Goal: Information Seeking & Learning: Learn about a topic

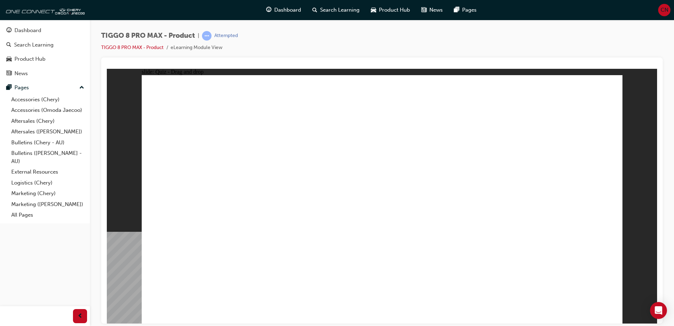
drag, startPoint x: 369, startPoint y: 101, endPoint x: 242, endPoint y: 242, distance: 189.3
drag, startPoint x: 399, startPoint y: 95, endPoint x: 349, endPoint y: 188, distance: 105.4
drag, startPoint x: 369, startPoint y: 102, endPoint x: 255, endPoint y: 255, distance: 191.1
drag, startPoint x: 387, startPoint y: 99, endPoint x: 446, endPoint y: 249, distance: 161.1
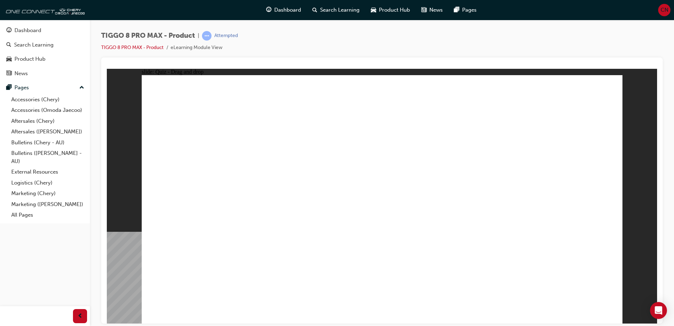
drag, startPoint x: 459, startPoint y: 144, endPoint x: 271, endPoint y: 244, distance: 213.6
drag, startPoint x: 468, startPoint y: 125, endPoint x: 441, endPoint y: 234, distance: 112.7
drag, startPoint x: 473, startPoint y: 133, endPoint x: 468, endPoint y: 256, distance: 123.2
drag, startPoint x: 473, startPoint y: 105, endPoint x: 281, endPoint y: 239, distance: 234.5
drag, startPoint x: 384, startPoint y: 126, endPoint x: 408, endPoint y: 272, distance: 148.2
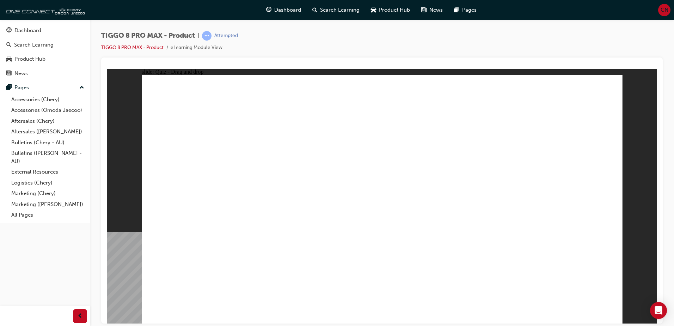
drag, startPoint x: 548, startPoint y: 122, endPoint x: 209, endPoint y: 252, distance: 363.4
drag, startPoint x: 548, startPoint y: 107, endPoint x: 257, endPoint y: 222, distance: 313.2
drag, startPoint x: 490, startPoint y: 95, endPoint x: 471, endPoint y: 104, distance: 21.3
drag, startPoint x: 540, startPoint y: 117, endPoint x: 260, endPoint y: 244, distance: 307.2
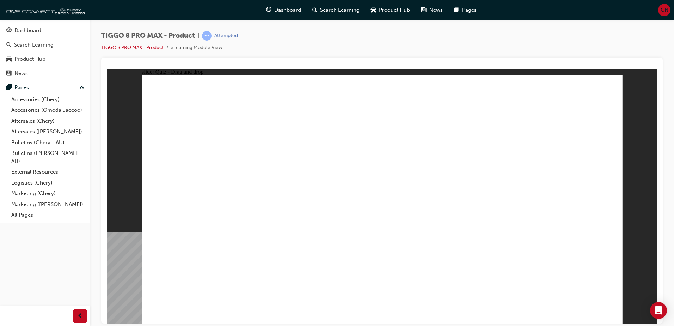
drag, startPoint x: 474, startPoint y: 134, endPoint x: 453, endPoint y: 262, distance: 129.4
drag, startPoint x: 550, startPoint y: 118, endPoint x: 500, endPoint y: 245, distance: 136.2
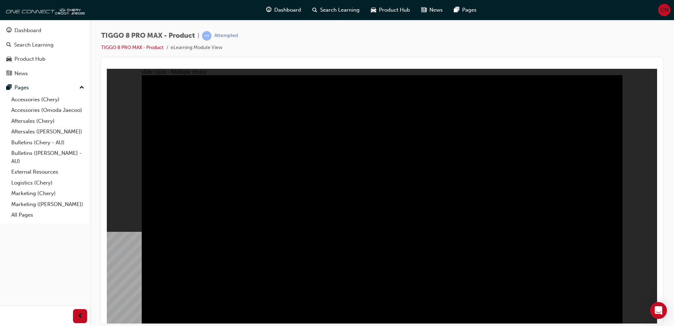
radio input "true"
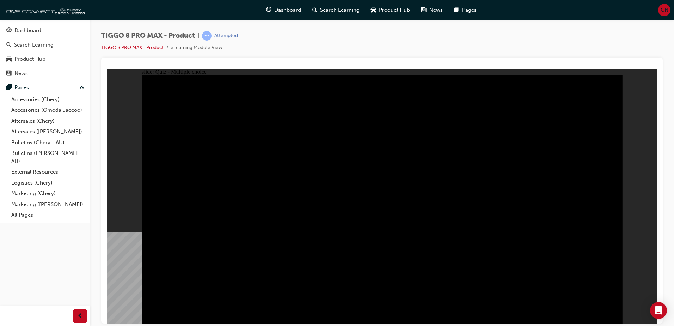
radio input "true"
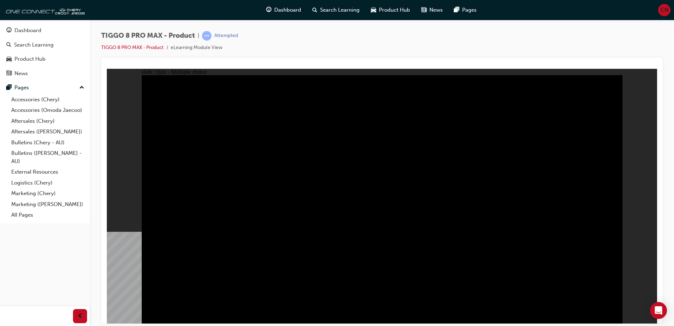
checkbox input "true"
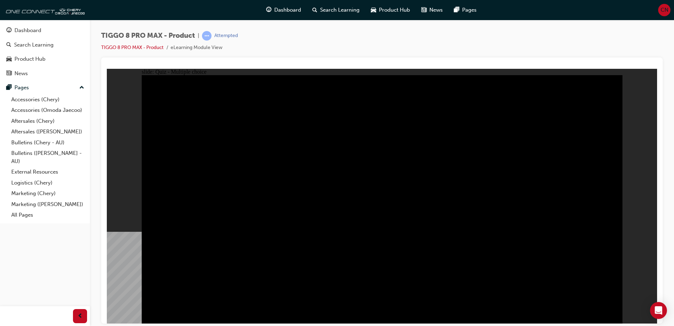
checkbox input "true"
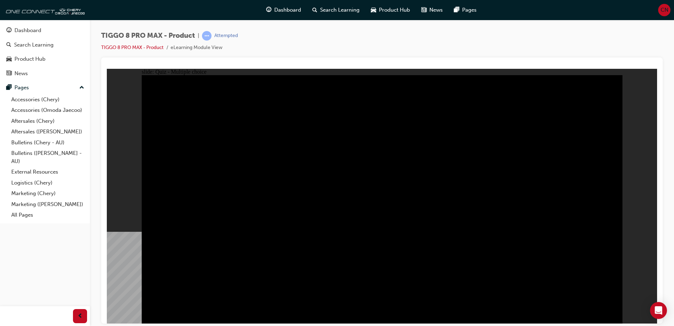
checkbox input "true"
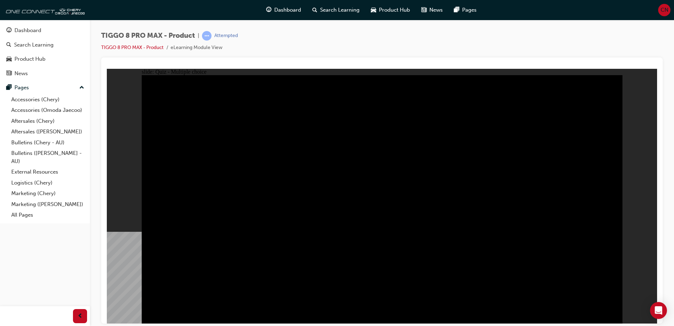
checkbox input "true"
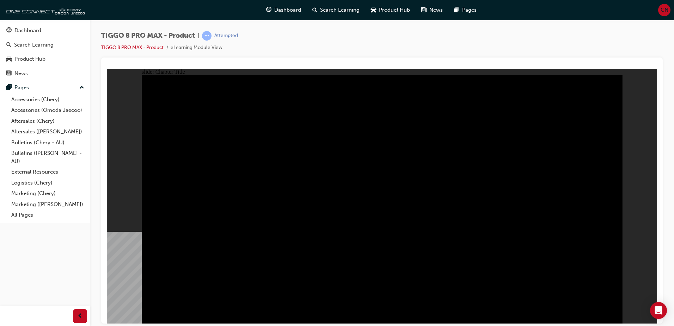
radio input "true"
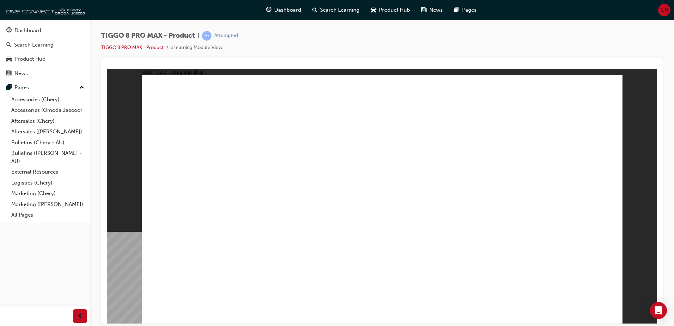
drag, startPoint x: 351, startPoint y: 111, endPoint x: 297, endPoint y: 168, distance: 78.4
drag, startPoint x: 429, startPoint y: 101, endPoint x: 292, endPoint y: 150, distance: 145.6
drag, startPoint x: 402, startPoint y: 154, endPoint x: 352, endPoint y: 147, distance: 50.6
